Goal: Use online tool/utility: Utilize a website feature to perform a specific function

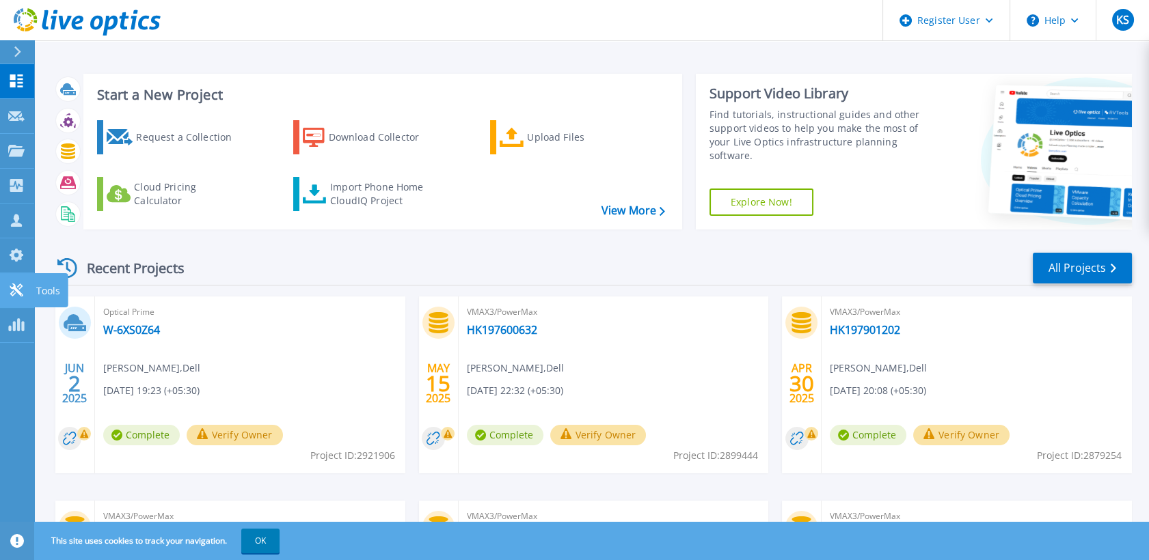
click at [47, 297] on p "Tools" at bounding box center [48, 291] width 24 height 36
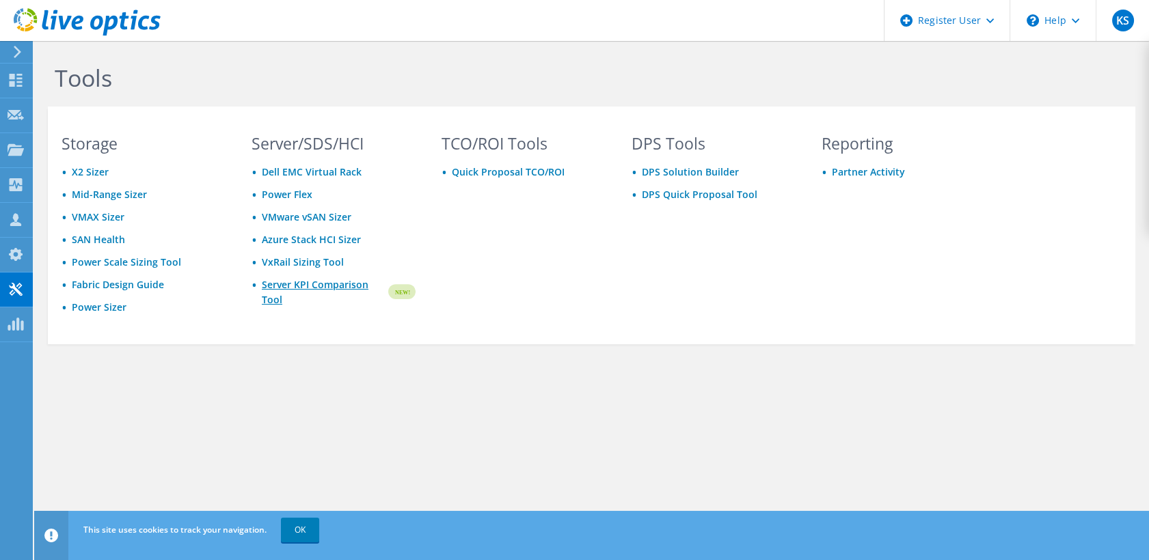
click at [288, 288] on link "Server KPI Comparison Tool" at bounding box center [324, 292] width 124 height 30
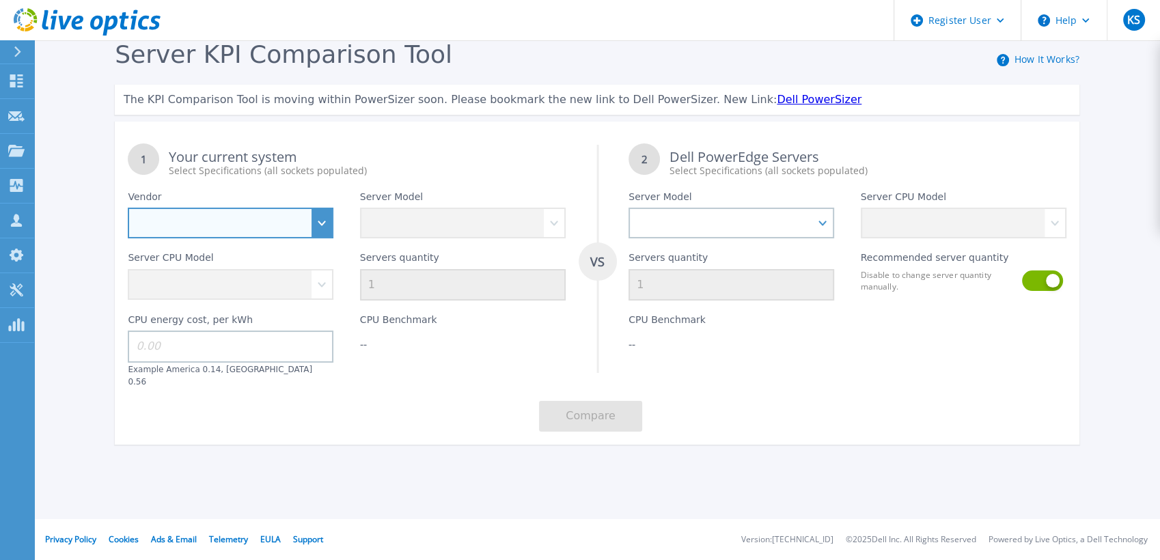
click at [323, 217] on select "Dell HPE Lenovo Supermicro" at bounding box center [231, 223] width 206 height 31
select select "Dell"
click at [128, 208] on select "Dell HPE Lenovo Supermicro" at bounding box center [231, 223] width 206 height 31
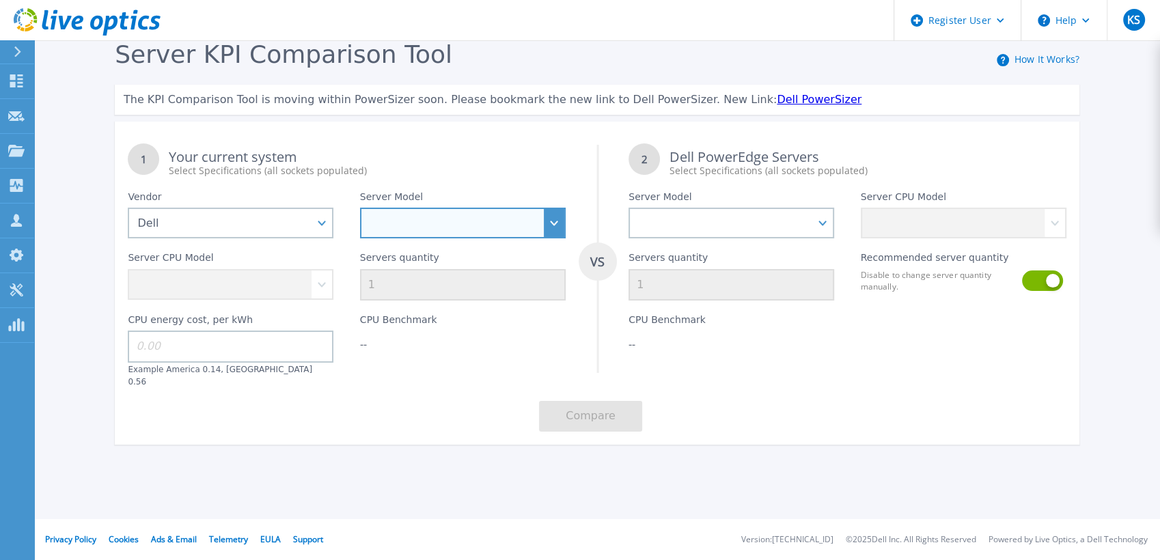
click at [558, 218] on select "PowerEdge C6520 PowerEdge C6525 PowerEdge HS5610 PowerEdge HS5620 PowerEdge R24…" at bounding box center [463, 223] width 206 height 31
select select "PowerEdge R7725"
click at [360, 208] on select "PowerEdge C6520 PowerEdge C6525 PowerEdge HS5610 PowerEdge HS5620 PowerEdge R24…" at bounding box center [463, 223] width 206 height 31
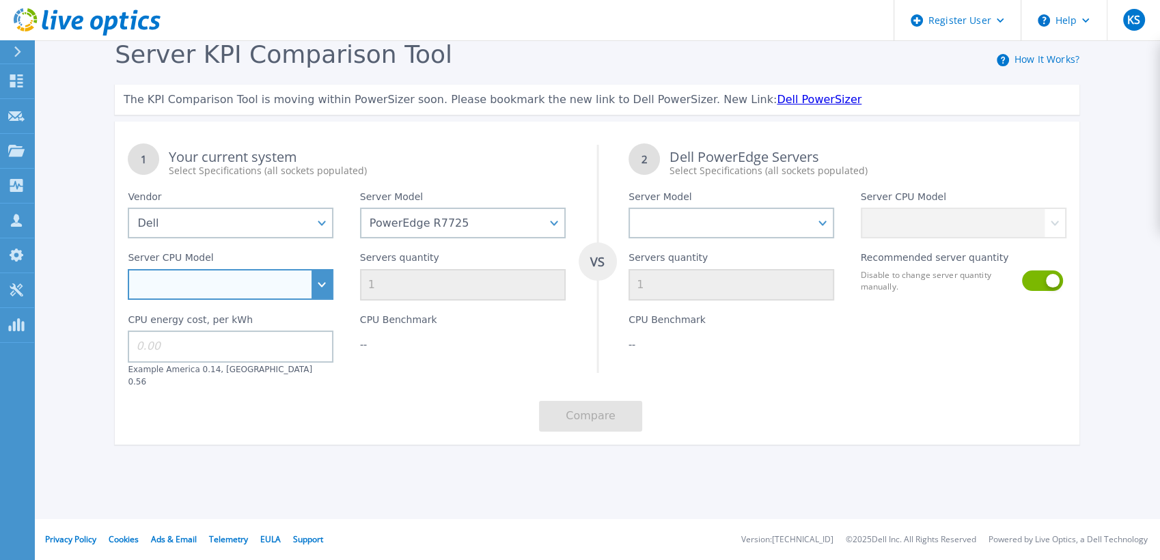
click at [323, 276] on select "AMD EPYC 9135 3.65GHz AMD EPYC 9355 3.55GHz AMD EPYC 9115 2.6GHz AMD EPYC 9175F…" at bounding box center [231, 284] width 206 height 31
click at [93, 128] on div "Server KPI Comparison Tool How It Works? The KPI Comparison Tool is moving with…" at bounding box center [580, 255] width 1160 height 511
click at [321, 277] on select "AMD EPYC 9135 3.65GHz AMD EPYC 9355 3.55GHz AMD EPYC 9115 2.6GHz AMD EPYC 9175F…" at bounding box center [231, 284] width 206 height 31
select select "336329"
click at [128, 270] on select "AMD EPYC 9135 3.65GHz AMD EPYC 9355 3.55GHz AMD EPYC 9115 2.6GHz AMD EPYC 9175F…" at bounding box center [231, 284] width 206 height 31
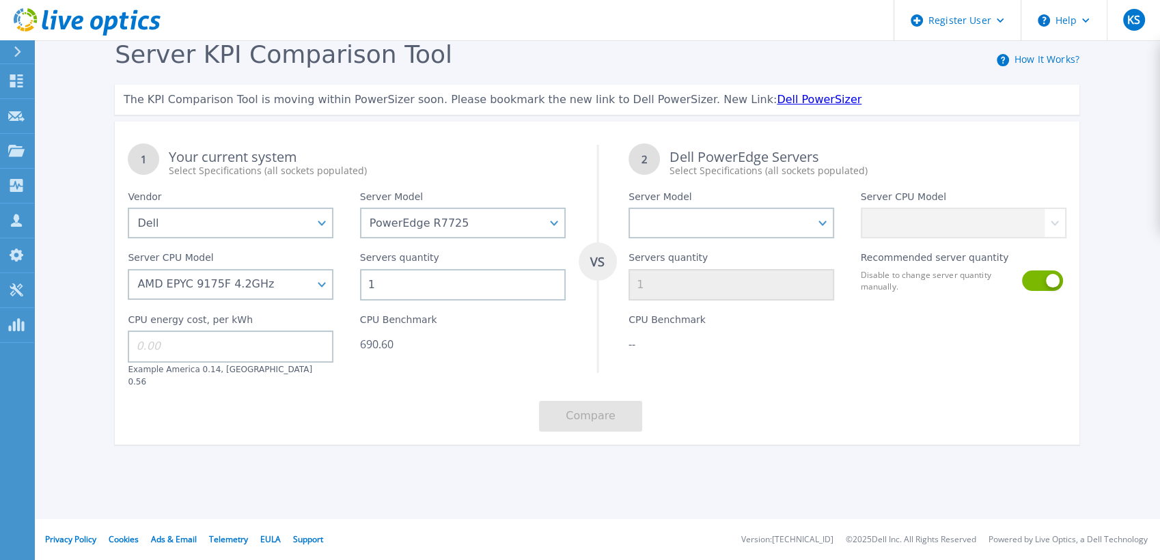
click at [474, 283] on input "1" at bounding box center [463, 284] width 206 height 31
type input "20"
click at [470, 378] on div "1 Your current system Select Specifications (all sockets populated) VS 2 Dell P…" at bounding box center [597, 288] width 965 height 314
click at [285, 349] on input at bounding box center [231, 346] width 206 height 31
type input "0.14"
